Goal: Transaction & Acquisition: Purchase product/service

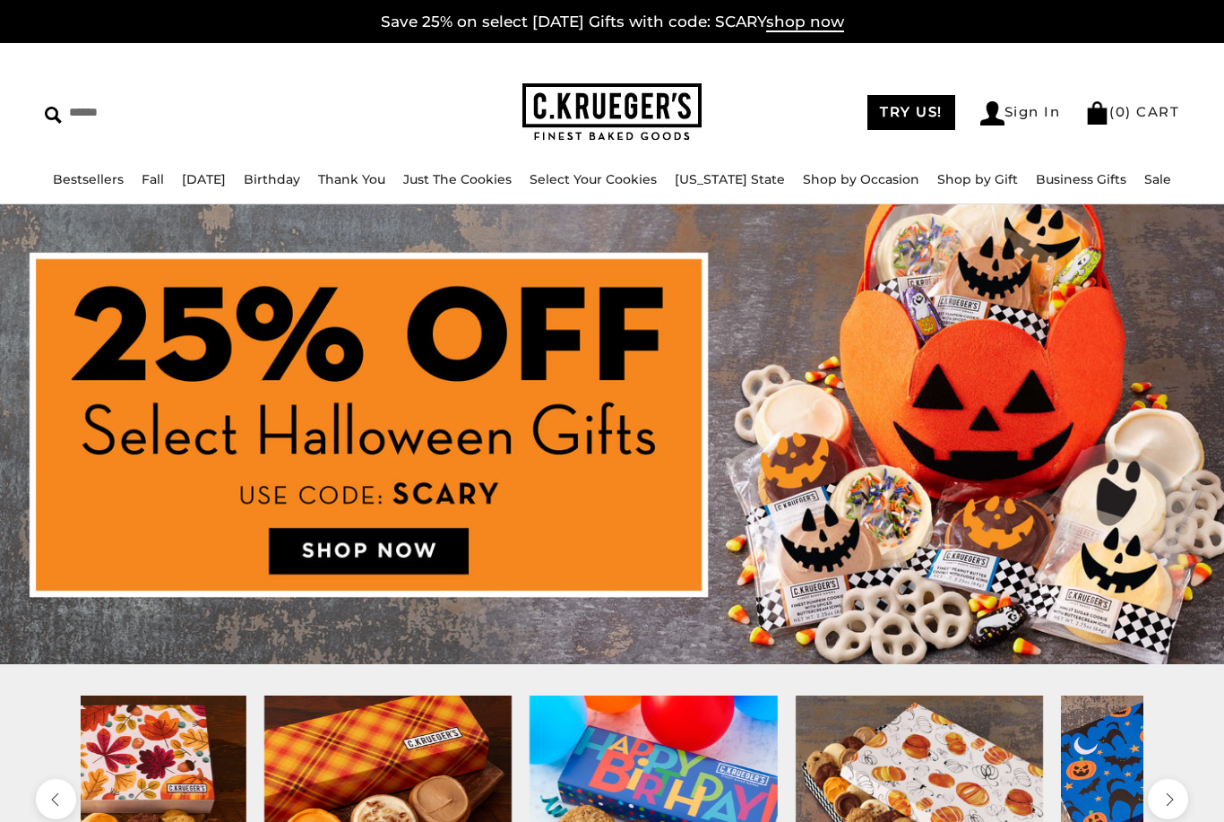
click at [670, 610] on img at bounding box center [612, 434] width 1224 height 460
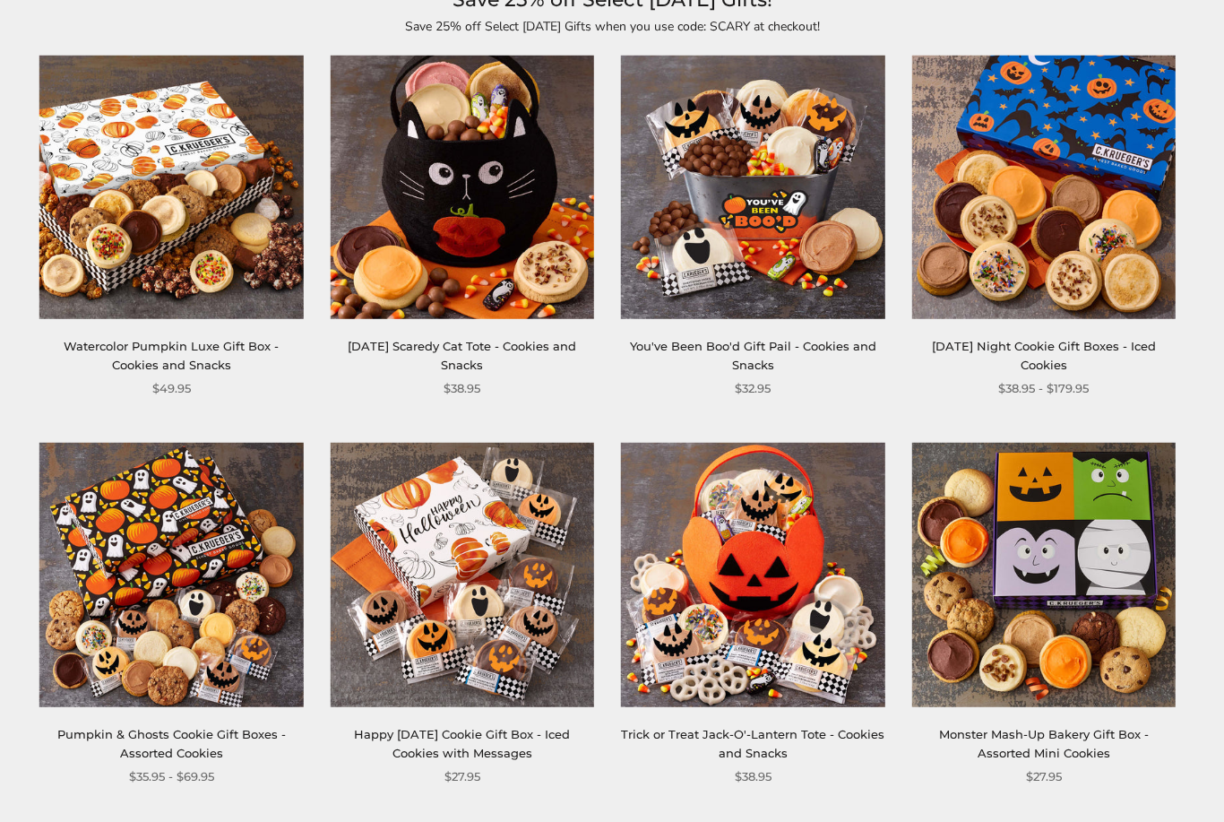
scroll to position [224, 0]
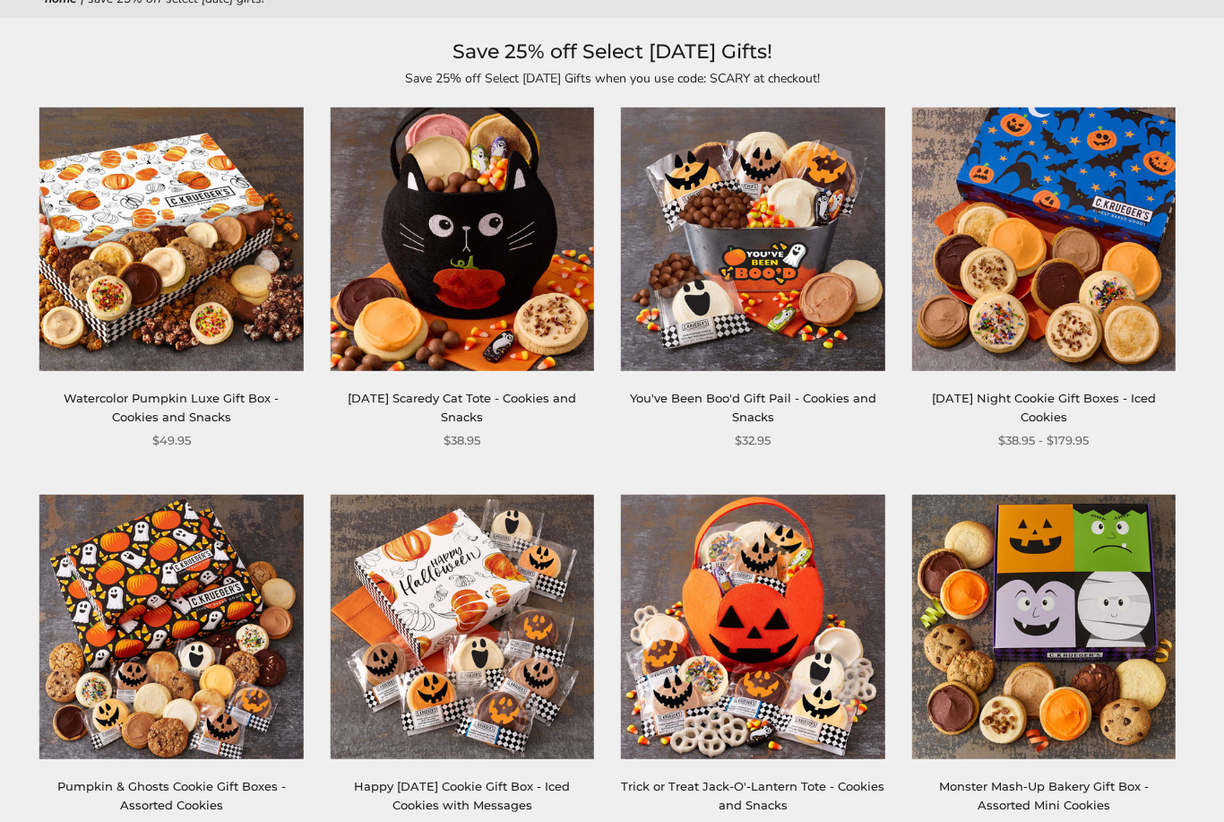
click at [1028, 330] on img at bounding box center [1042, 239] width 263 height 263
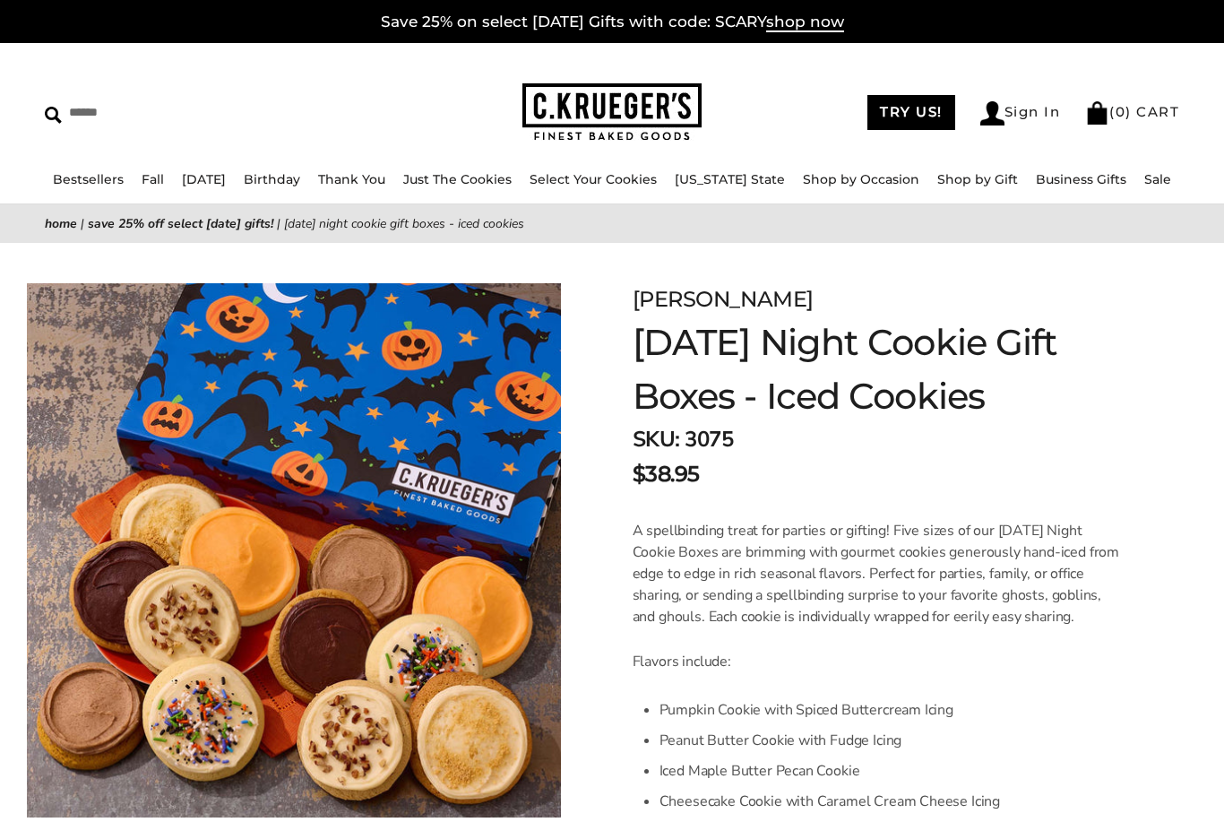
click at [273, 223] on link "Save 25% off Select Halloween Gifts!" at bounding box center [180, 223] width 185 height 17
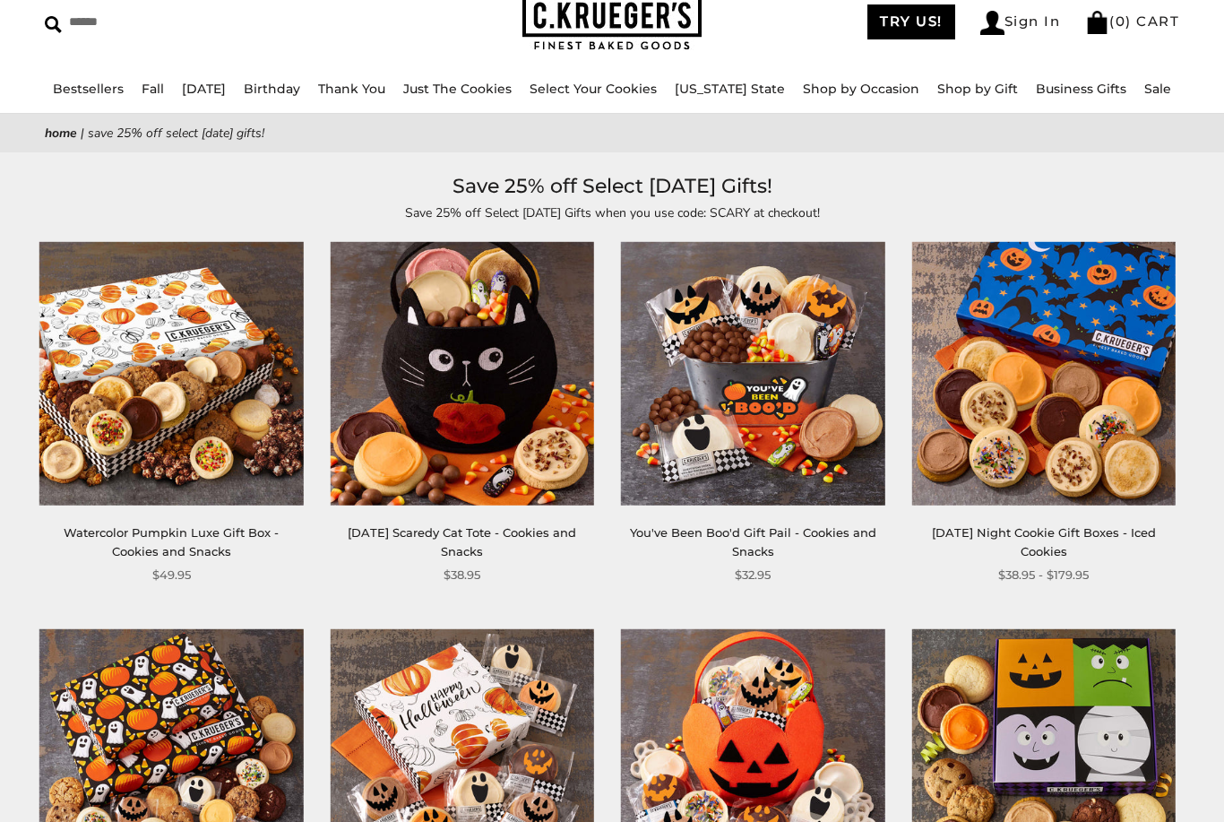
scroll to position [33, 0]
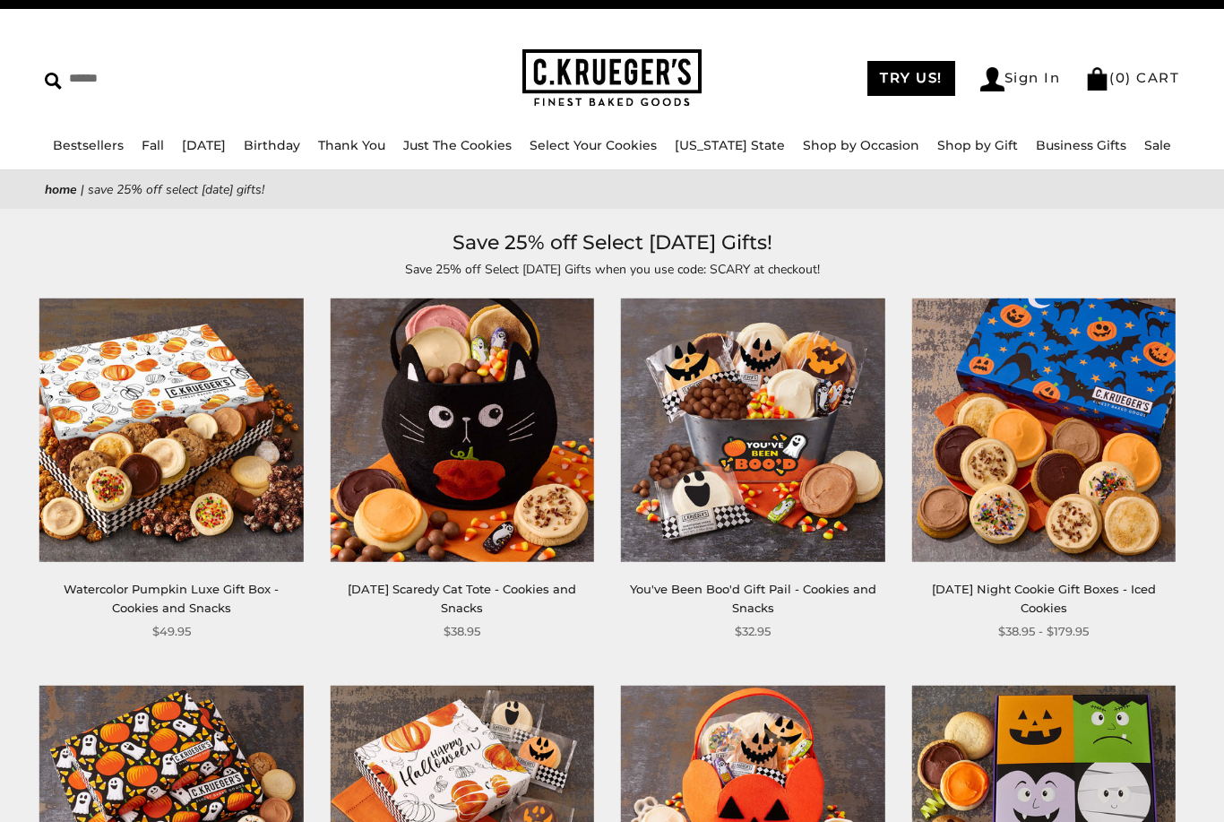
click at [125, 493] on img at bounding box center [170, 430] width 263 height 263
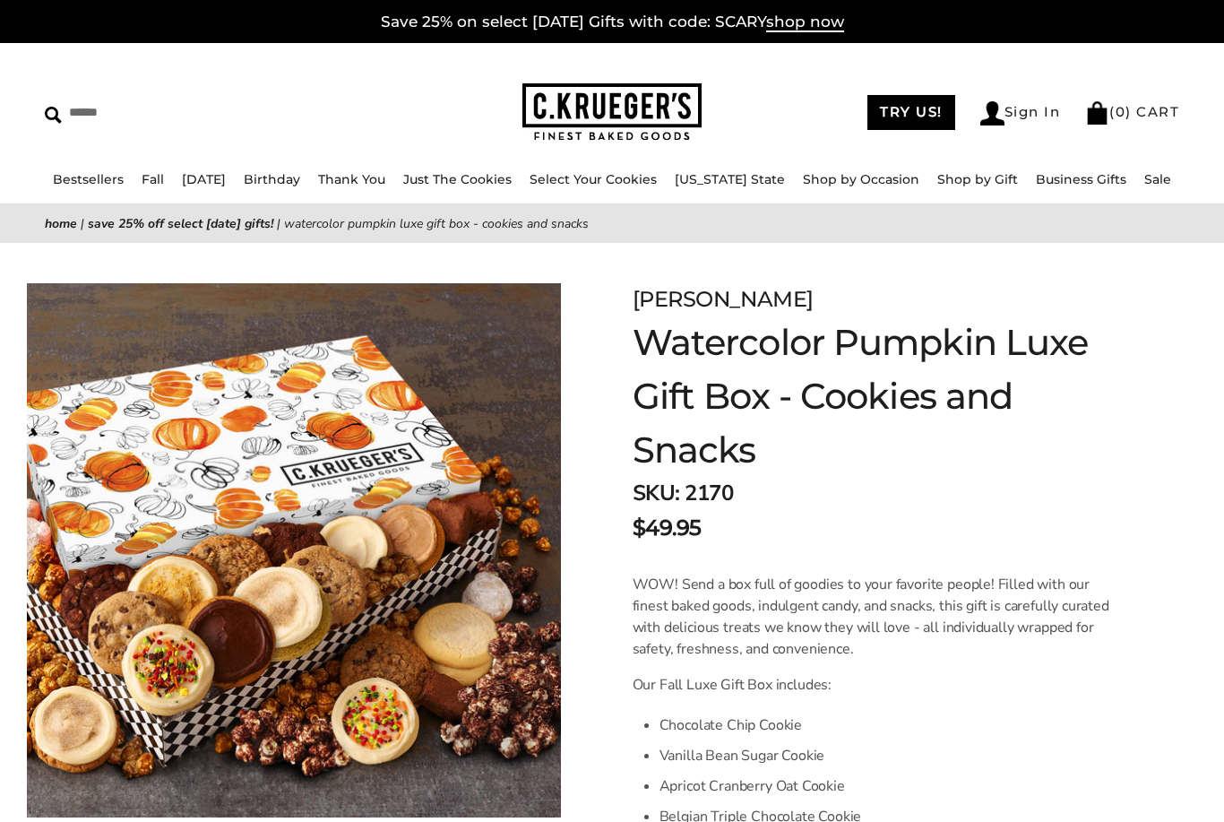
click at [657, 185] on link "Select Your Cookies" at bounding box center [593, 179] width 127 height 16
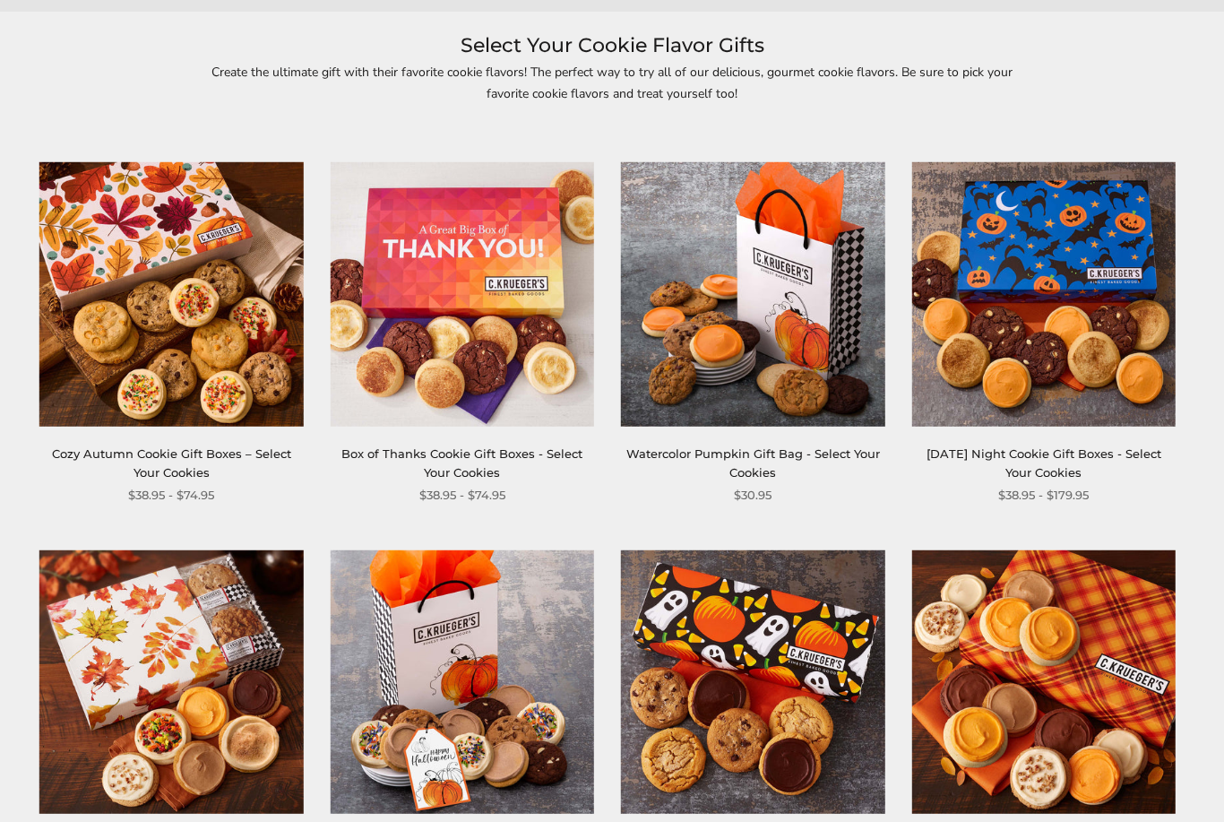
scroll to position [315, 0]
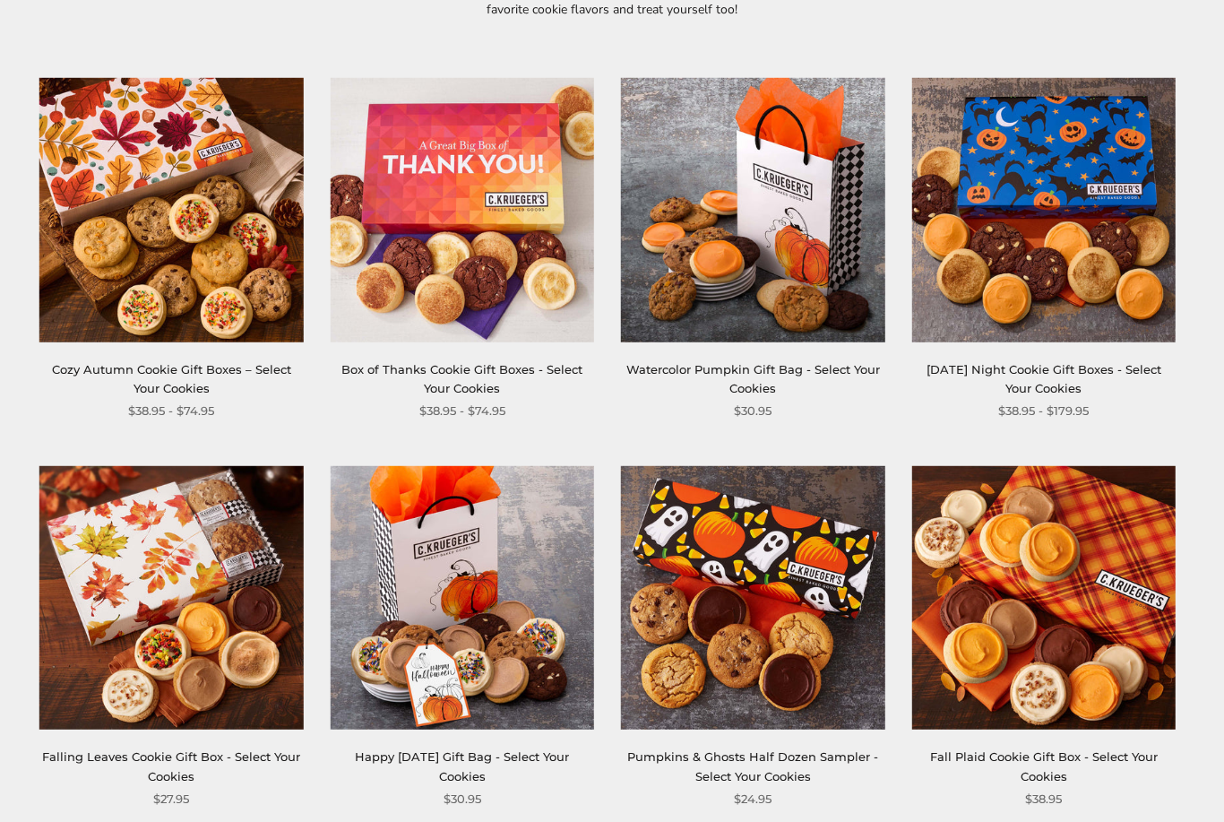
click at [1077, 272] on img at bounding box center [1042, 209] width 263 height 263
